Goal: Navigation & Orientation: Understand site structure

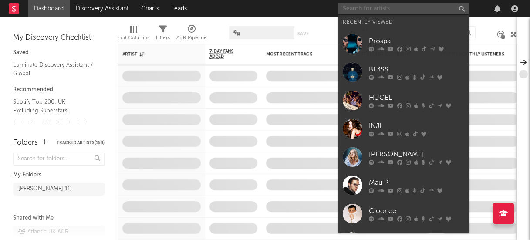
click at [368, 10] on input "text" at bounding box center [403, 8] width 131 height 11
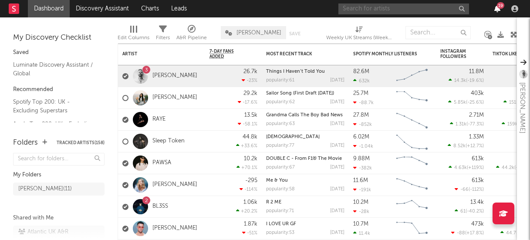
click at [499, 9] on icon "button" at bounding box center [497, 8] width 6 height 7
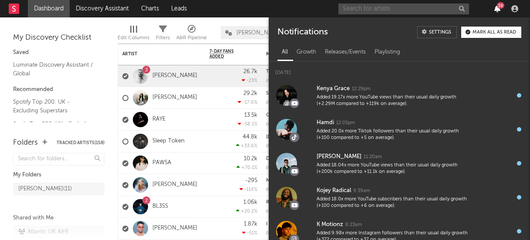
click at [499, 9] on icon "button" at bounding box center [497, 8] width 6 height 7
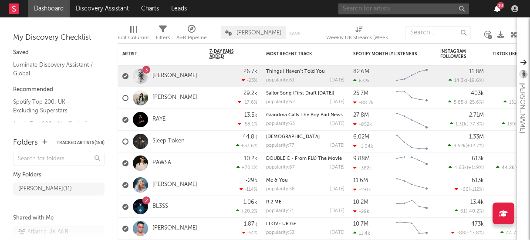
click at [499, 9] on icon "button" at bounding box center [497, 8] width 6 height 7
